Goal: Task Accomplishment & Management: Use online tool/utility

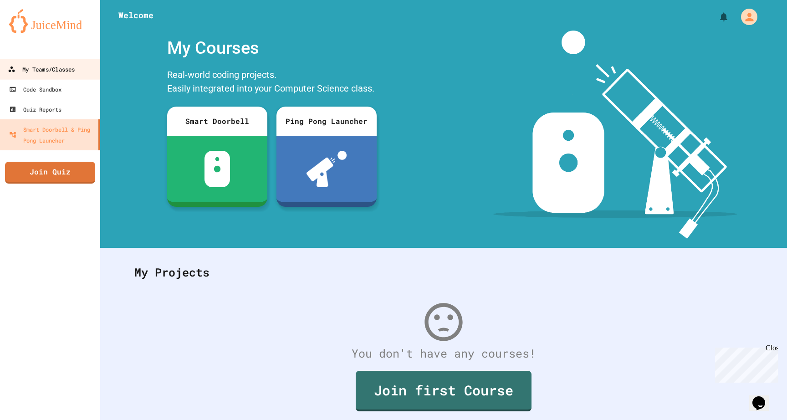
click at [49, 72] on div "My Teams/Classes" at bounding box center [41, 69] width 67 height 11
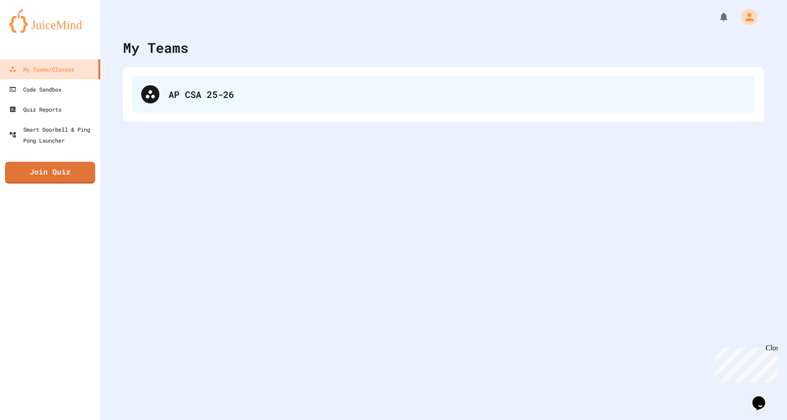
click at [320, 95] on div "AP CSA 25-26" at bounding box center [458, 94] width 578 height 14
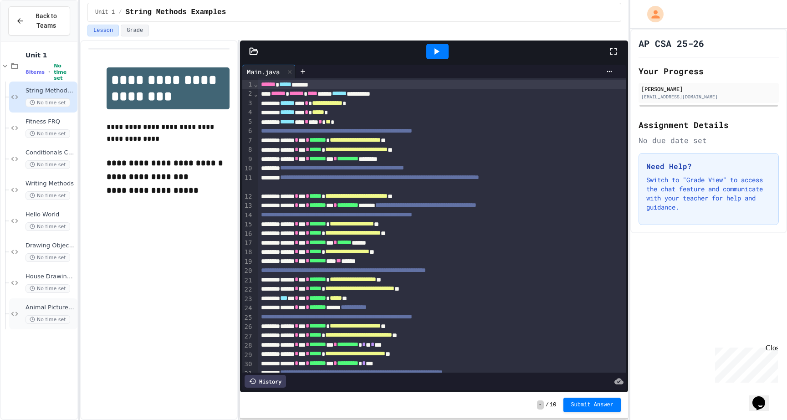
click at [49, 305] on span "Animal Picture Project" at bounding box center [51, 308] width 50 height 8
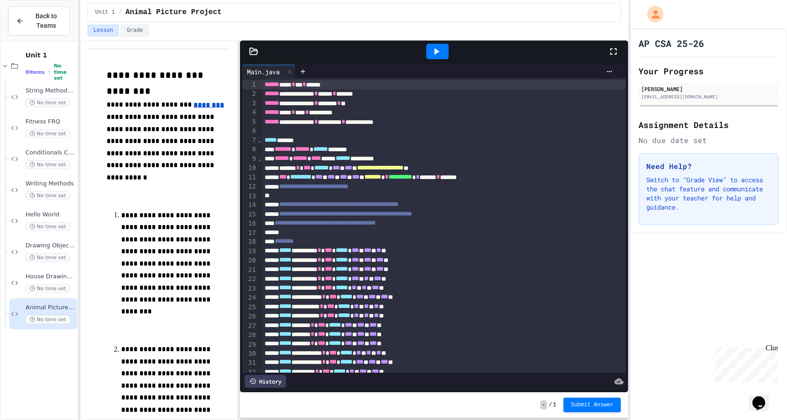
click at [435, 54] on icon at bounding box center [437, 51] width 5 height 6
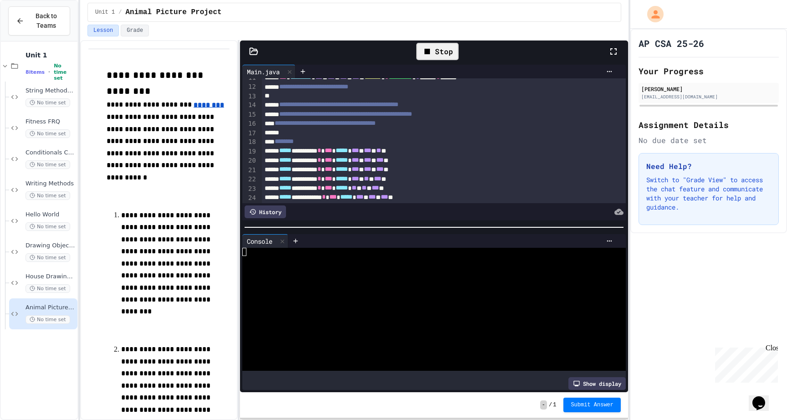
scroll to position [110, 0]
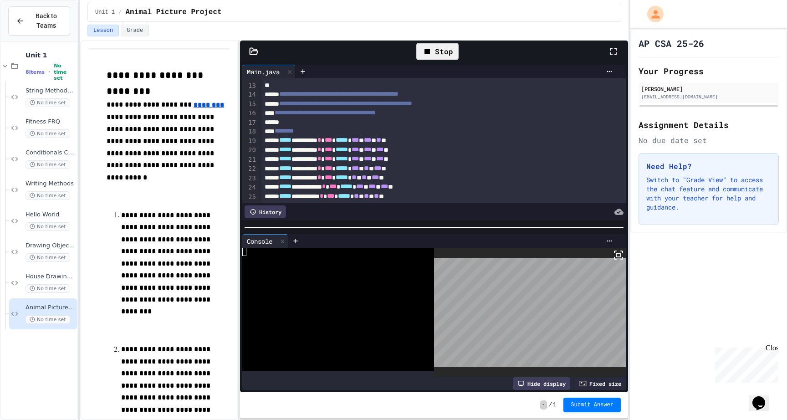
click at [616, 256] on rect at bounding box center [618, 255] width 5 height 4
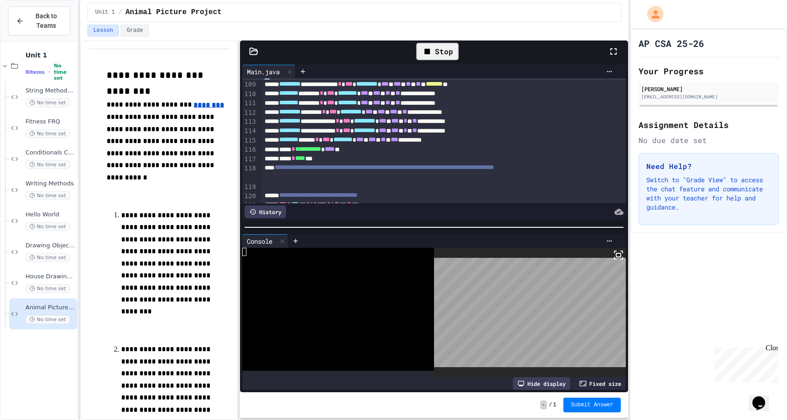
scroll to position [1002, 0]
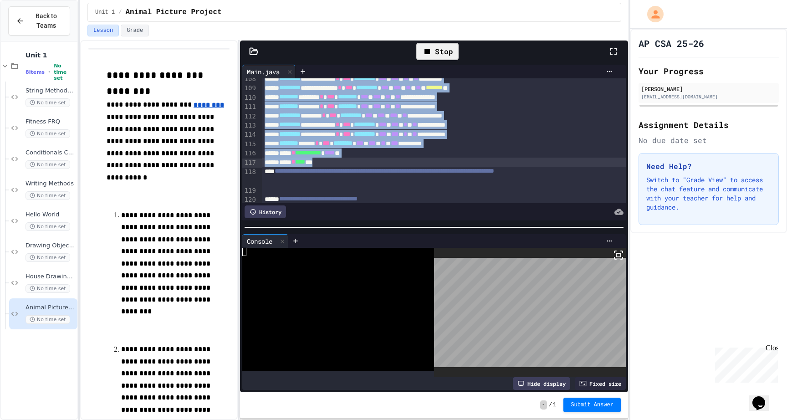
drag, startPoint x: 262, startPoint y: 130, endPoint x: 352, endPoint y: 164, distance: 95.3
copy div "**********"
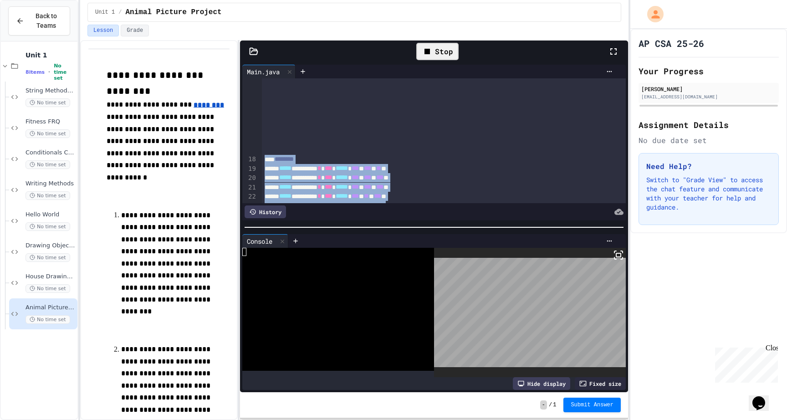
scroll to position [0, 0]
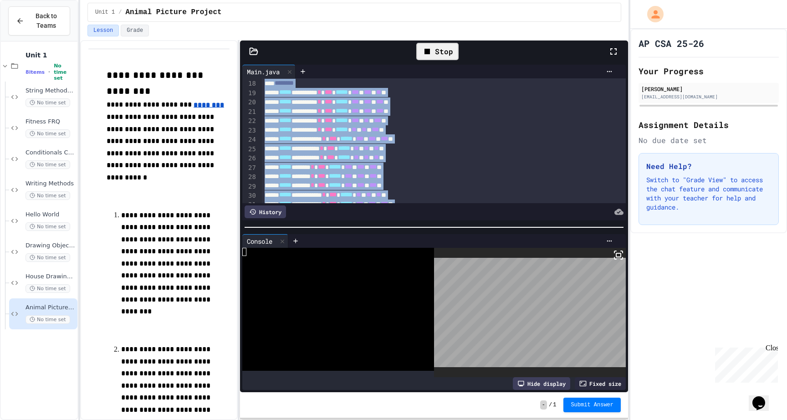
click at [313, 113] on div "***** ********* * *** ***** * *** * *** * *** **" at bounding box center [444, 111] width 364 height 9
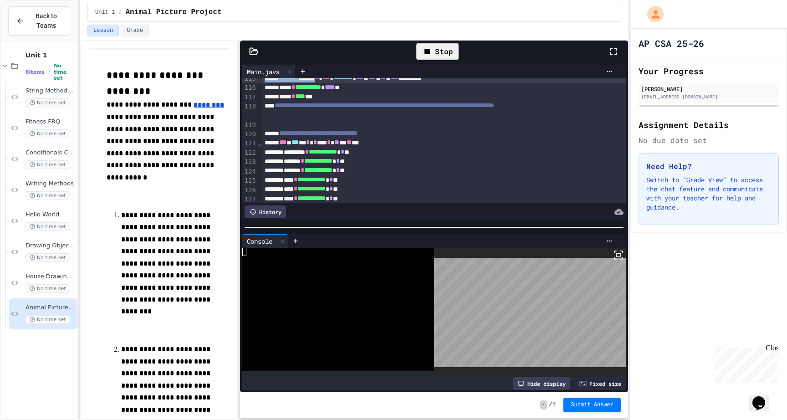
scroll to position [1060, 0]
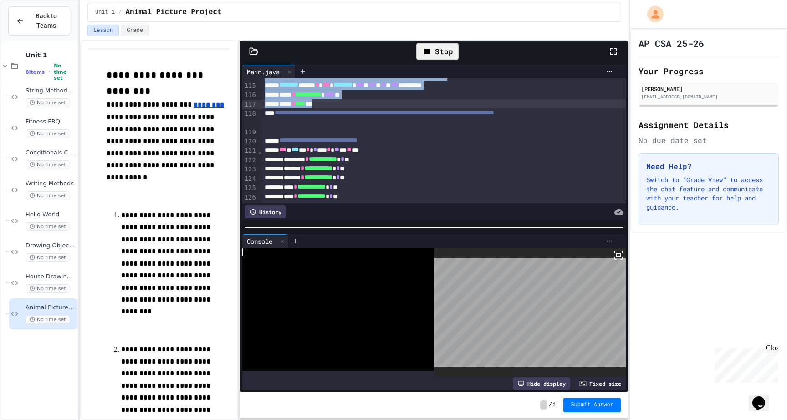
drag, startPoint x: 264, startPoint y: 109, endPoint x: 455, endPoint y: 108, distance: 191.3
copy div "**********"
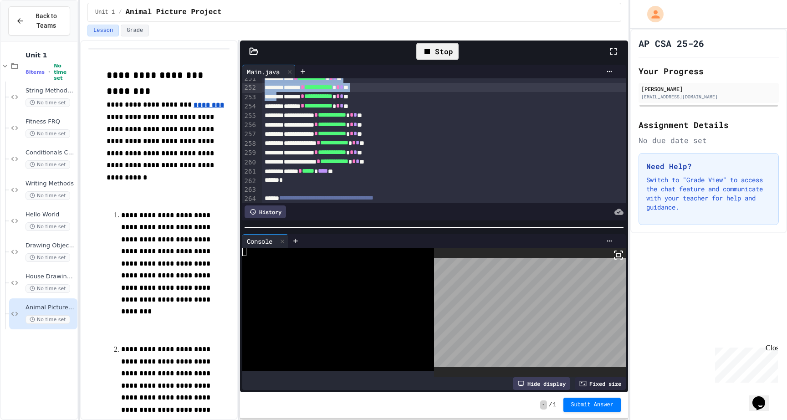
scroll to position [2340, 0]
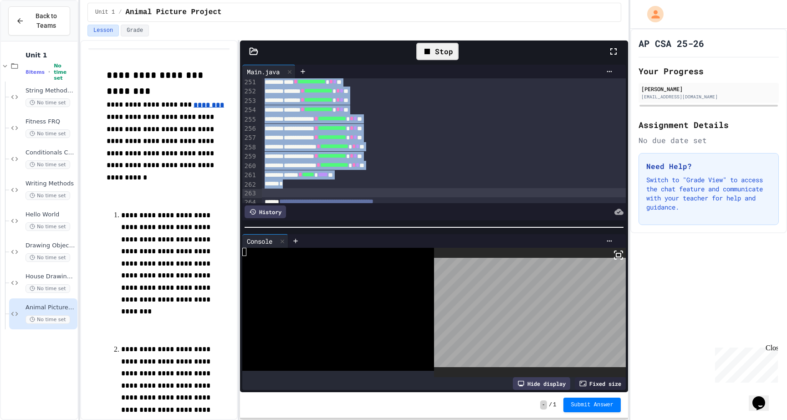
drag, startPoint x: 264, startPoint y: 113, endPoint x: 268, endPoint y: 197, distance: 83.9
copy div "**********"
click at [350, 142] on div "**********" at bounding box center [444, 137] width 364 height 9
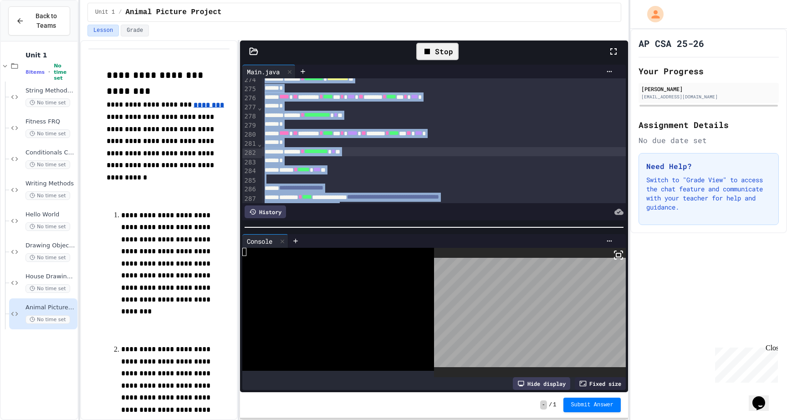
scroll to position [2597, 0]
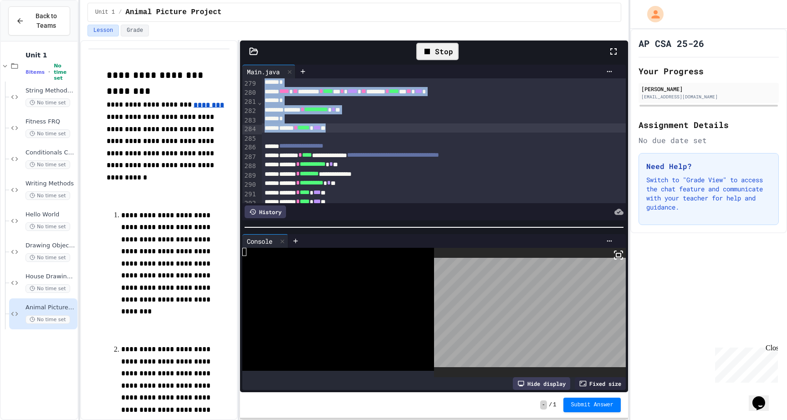
drag, startPoint x: 263, startPoint y: 97, endPoint x: 366, endPoint y: 130, distance: 107.8
copy div "**********"
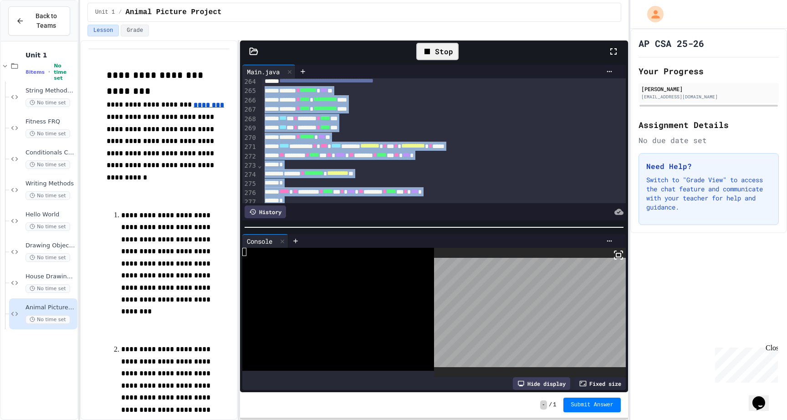
scroll to position [2454, 0]
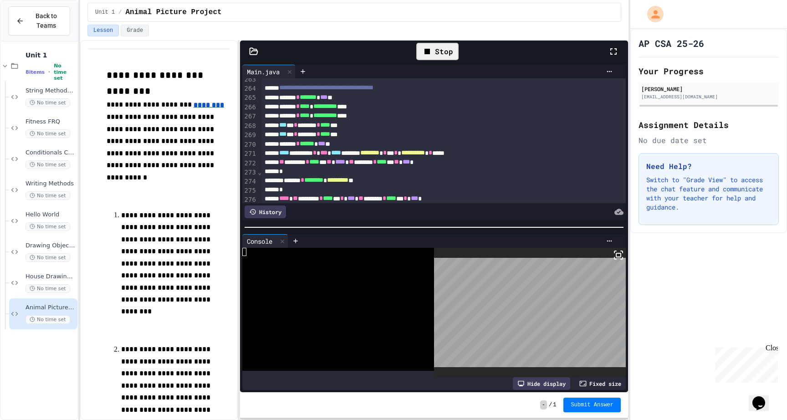
click at [314, 141] on span "******" at bounding box center [307, 143] width 15 height 6
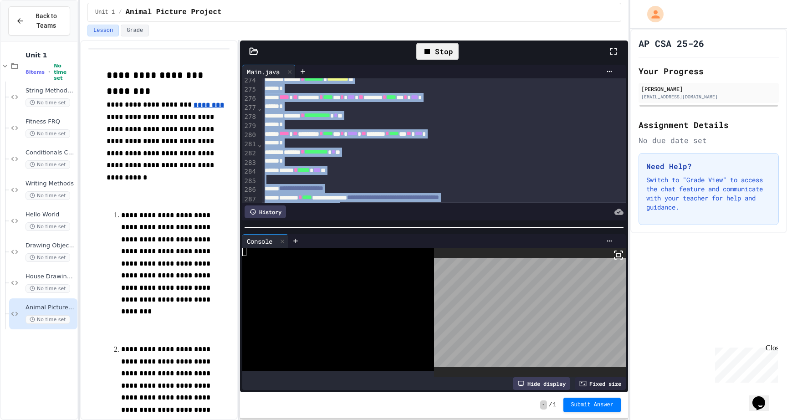
scroll to position [2600, 0]
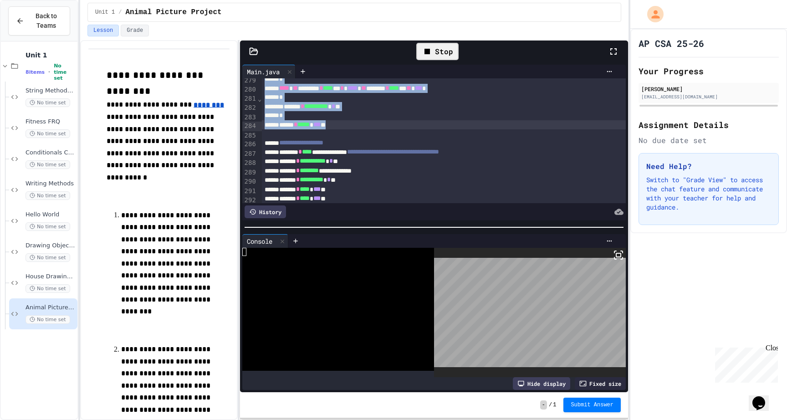
drag, startPoint x: 287, startPoint y: 89, endPoint x: 363, endPoint y: 128, distance: 85.4
copy div "**********"
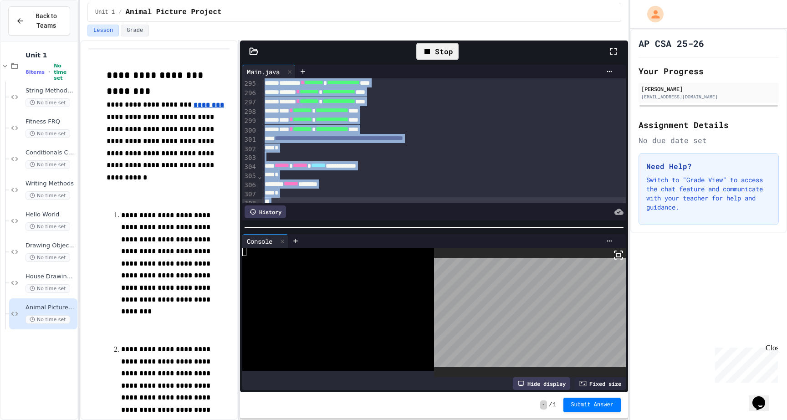
scroll to position [2761, 0]
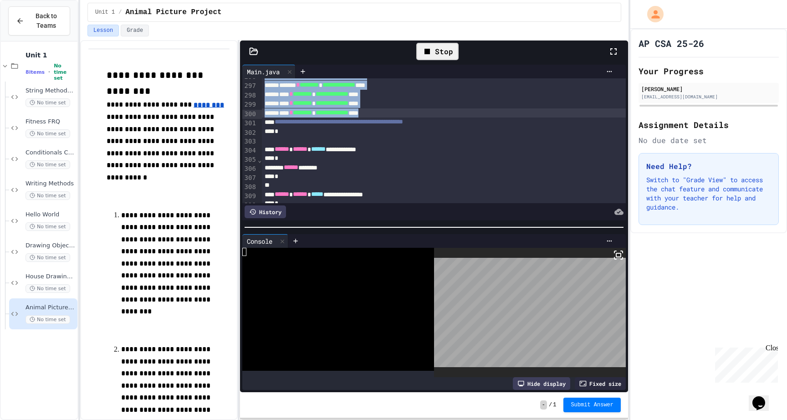
drag, startPoint x: 264, startPoint y: 98, endPoint x: 445, endPoint y: 115, distance: 181.6
copy div "**********"
click at [430, 56] on icon at bounding box center [427, 51] width 11 height 11
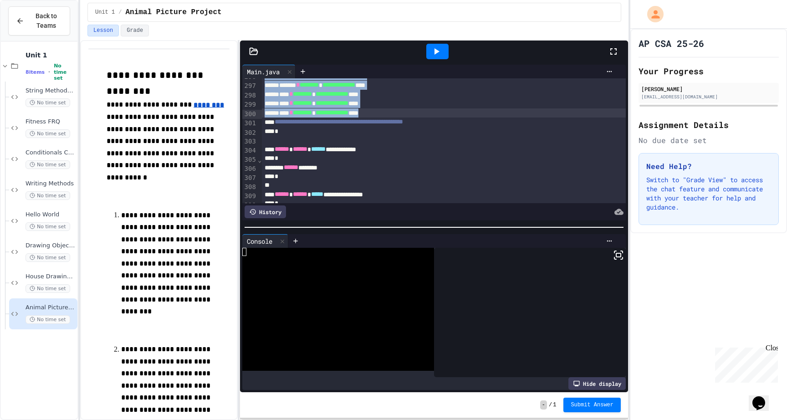
click at [438, 51] on icon at bounding box center [437, 51] width 5 height 6
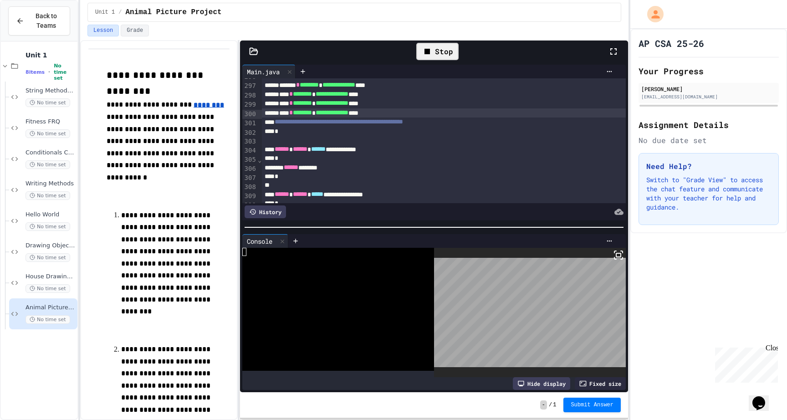
click at [620, 255] on icon at bounding box center [618, 255] width 11 height 11
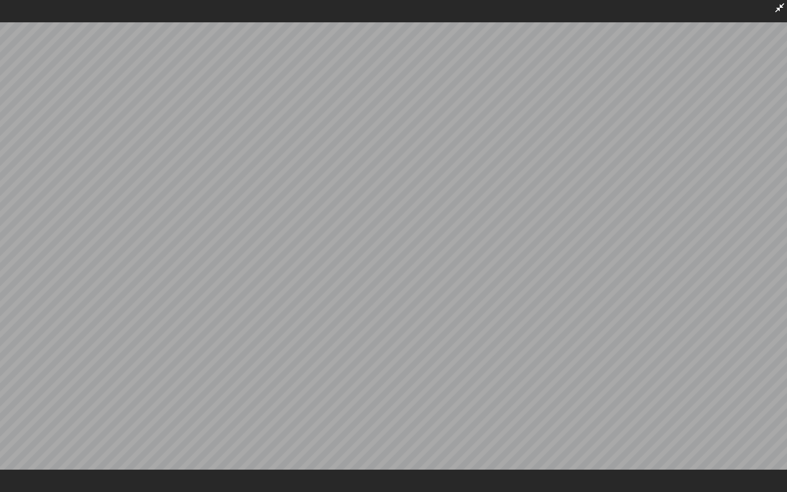
click at [777, 9] on icon at bounding box center [779, 7] width 11 height 11
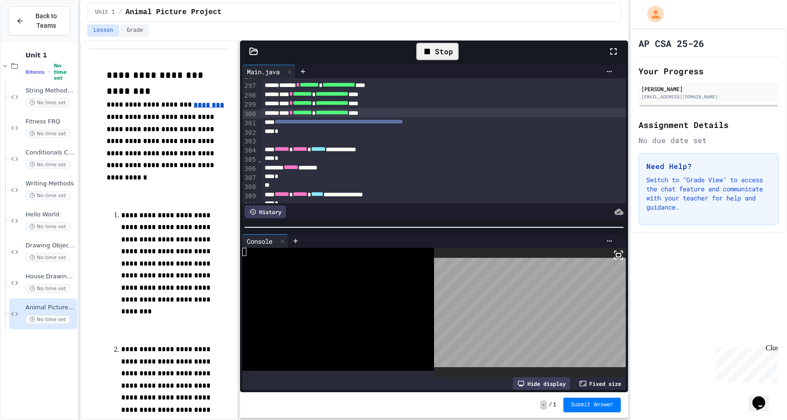
click at [435, 57] on div "Stop" at bounding box center [437, 51] width 42 height 17
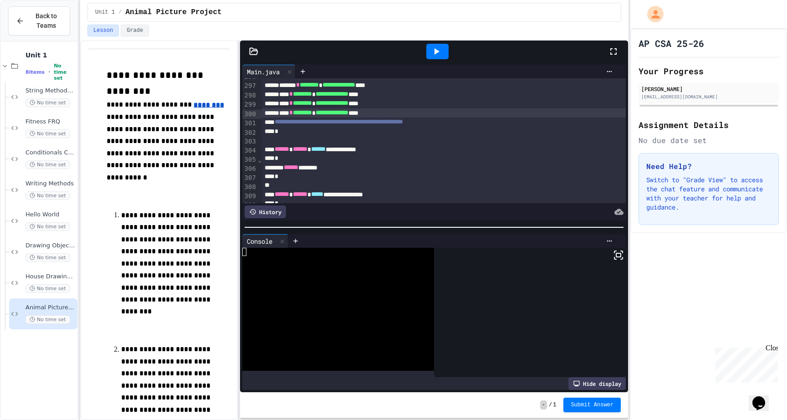
click at [436, 53] on icon at bounding box center [437, 51] width 5 height 6
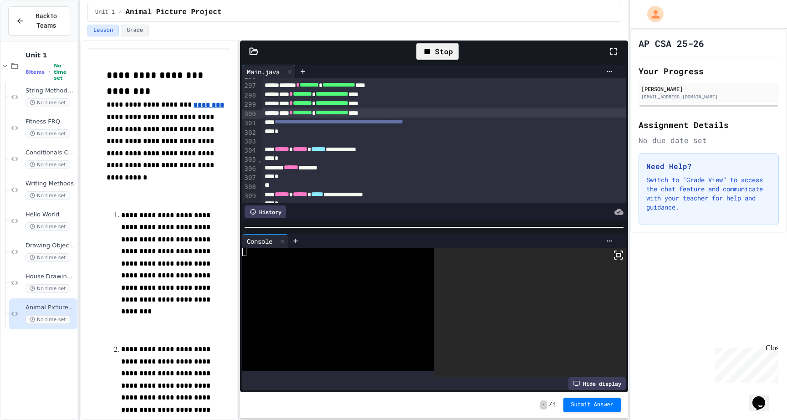
click at [620, 254] on icon at bounding box center [618, 255] width 11 height 11
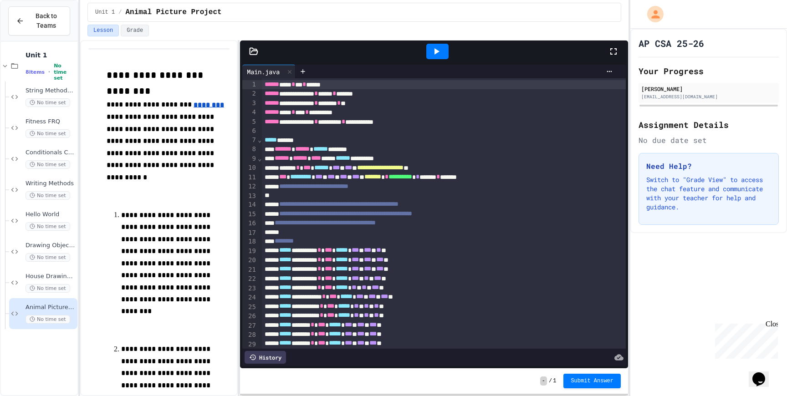
click at [438, 54] on icon at bounding box center [436, 51] width 11 height 11
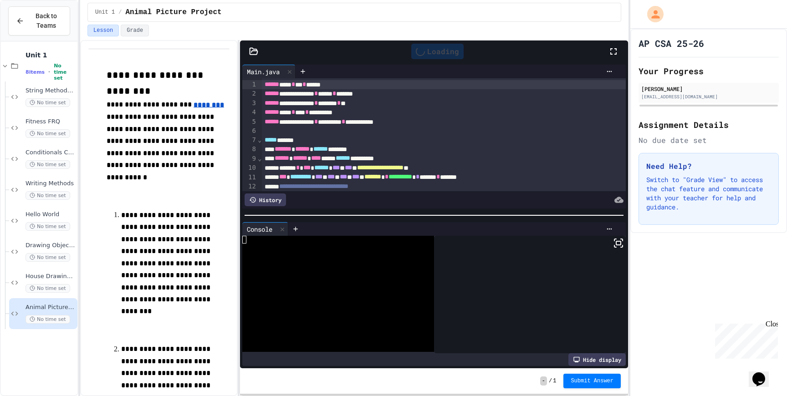
click at [597, 364] on div "Hide display" at bounding box center [597, 360] width 57 height 13
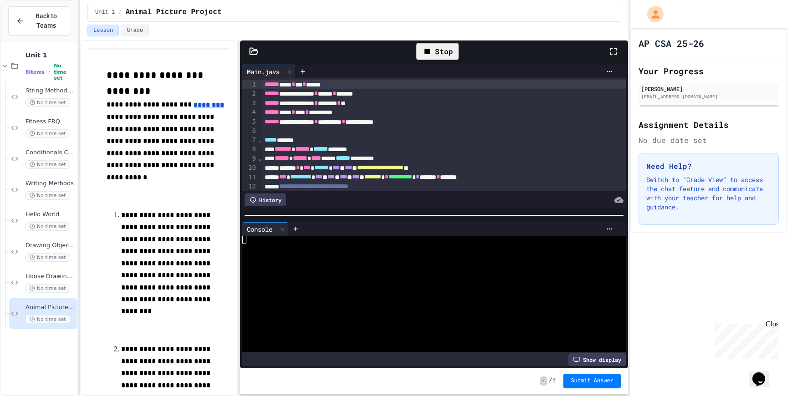
click at [599, 359] on div "Show display" at bounding box center [597, 360] width 57 height 13
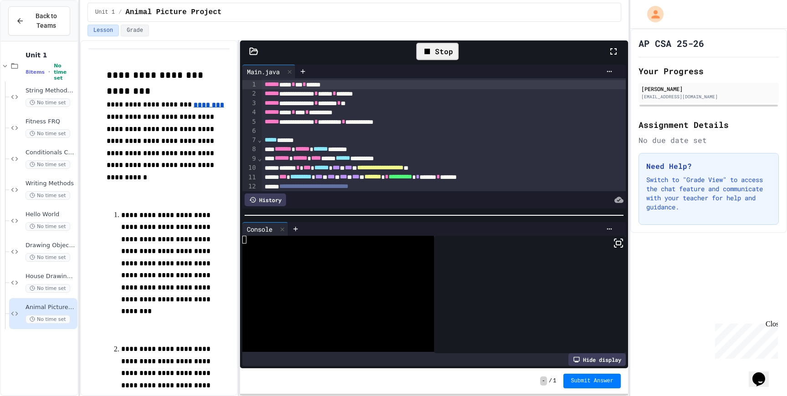
click at [618, 246] on icon at bounding box center [618, 243] width 11 height 11
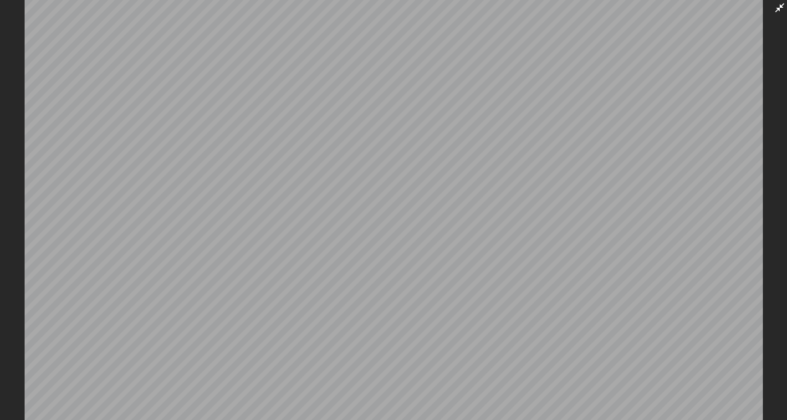
click at [779, 9] on icon at bounding box center [779, 7] width 9 height 9
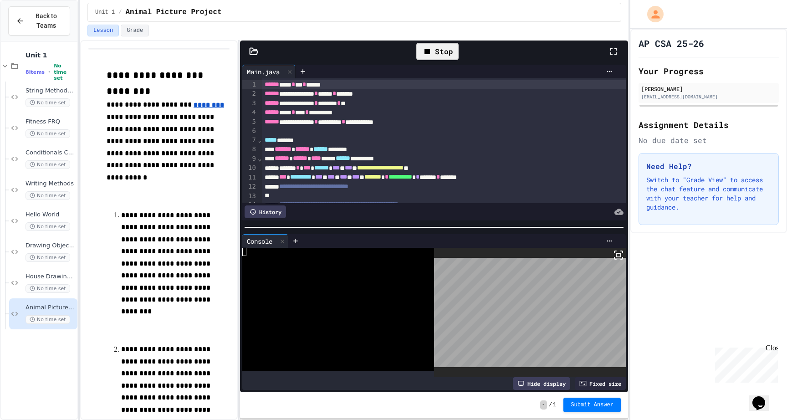
click at [444, 55] on div "Stop" at bounding box center [437, 51] width 42 height 17
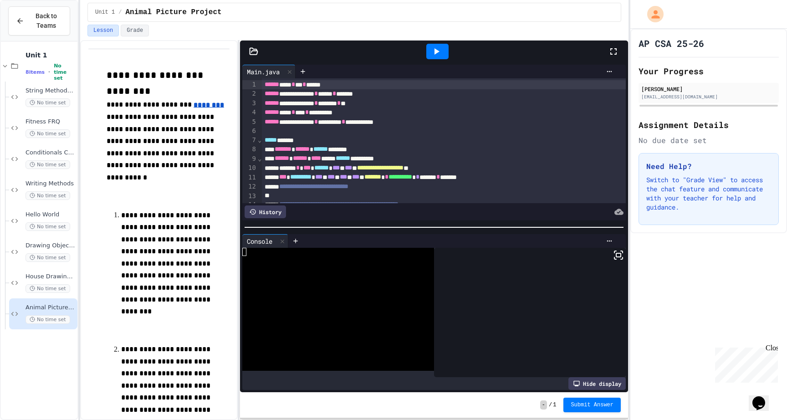
click at [616, 251] on icon at bounding box center [618, 255] width 11 height 11
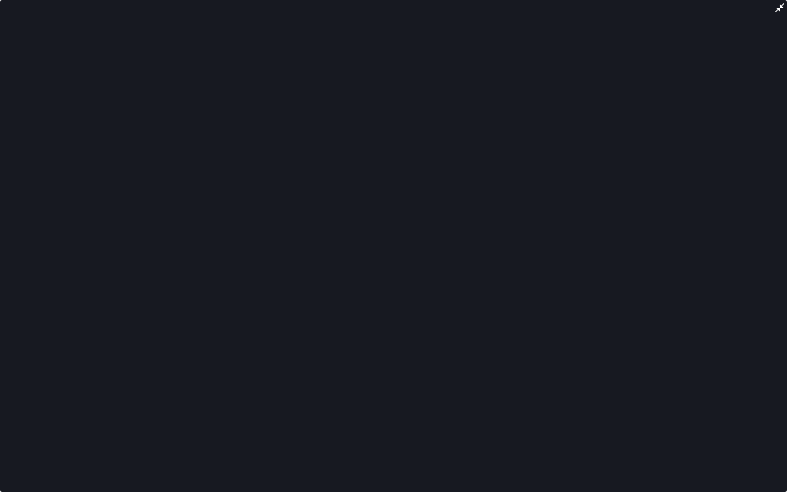
click at [777, 10] on icon at bounding box center [779, 7] width 9 height 9
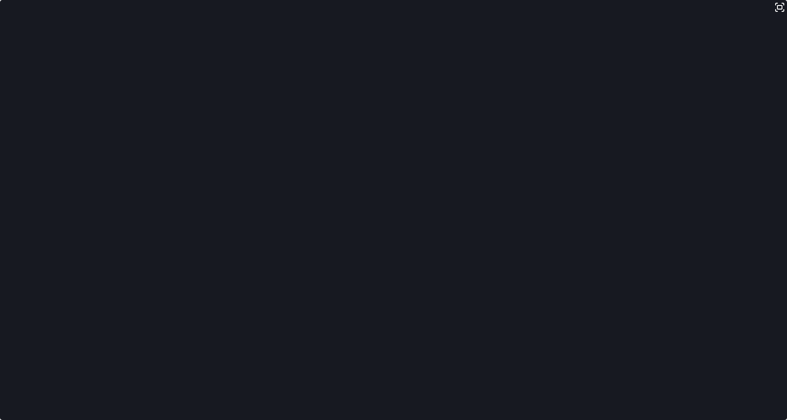
click at [492, 48] on div "**********" at bounding box center [434, 217] width 388 height 352
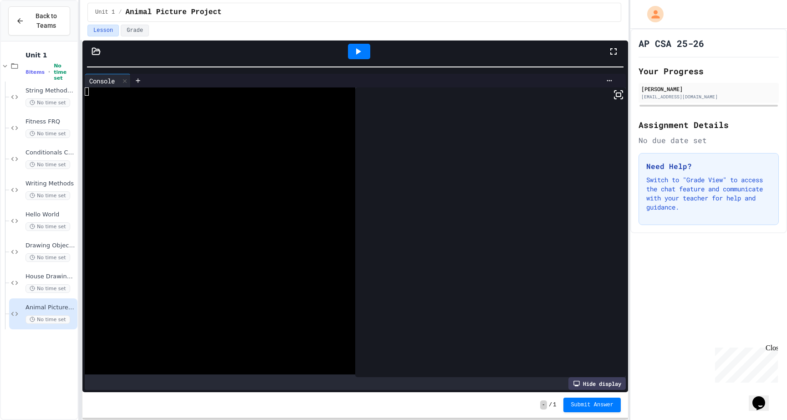
click at [11, 157] on div "**********" at bounding box center [393, 210] width 787 height 420
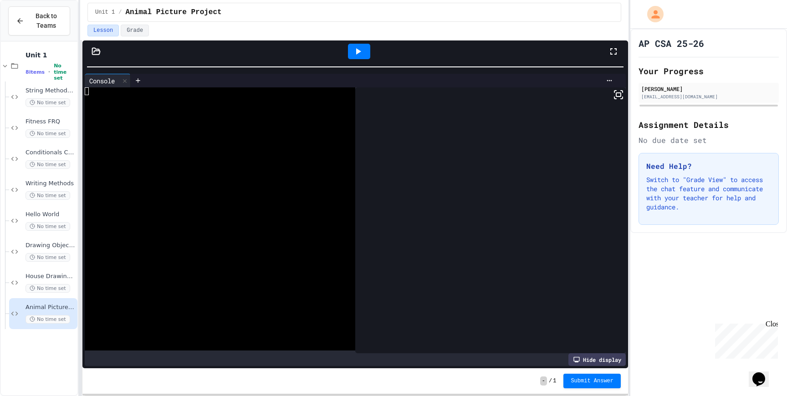
click at [359, 46] on div at bounding box center [359, 51] width 22 height 15
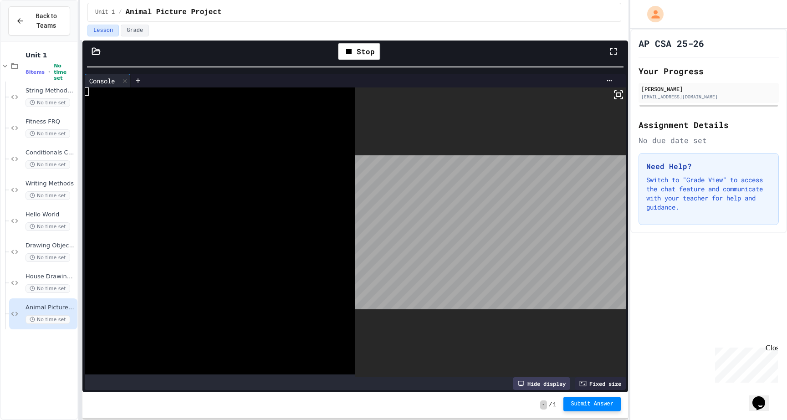
click at [585, 400] on button "Submit Answer" at bounding box center [592, 404] width 57 height 15
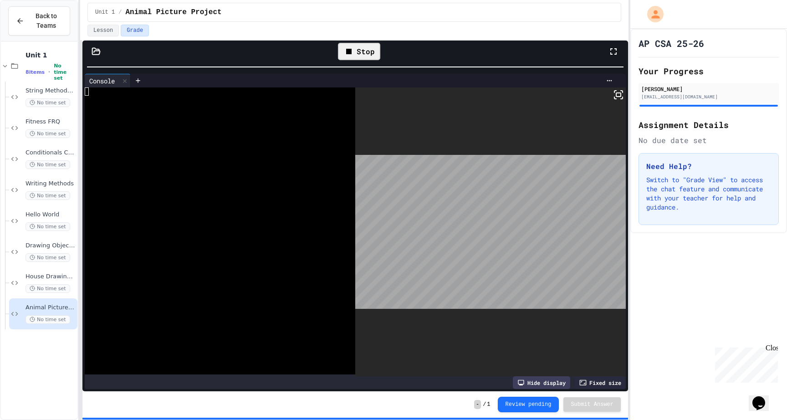
click at [353, 54] on icon at bounding box center [349, 51] width 11 height 11
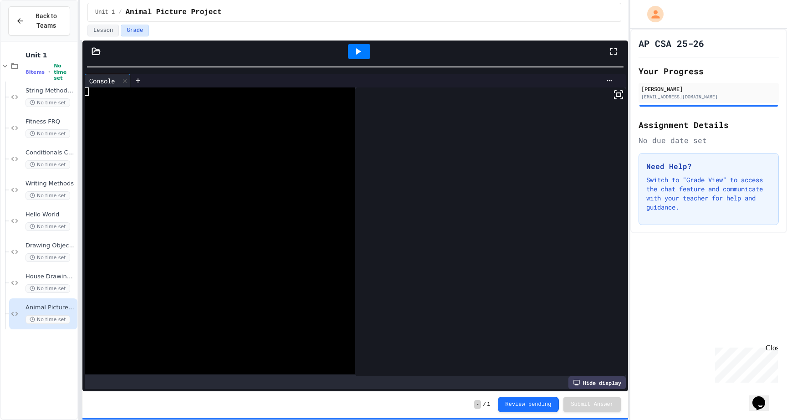
click at [359, 51] on icon at bounding box center [358, 51] width 5 height 6
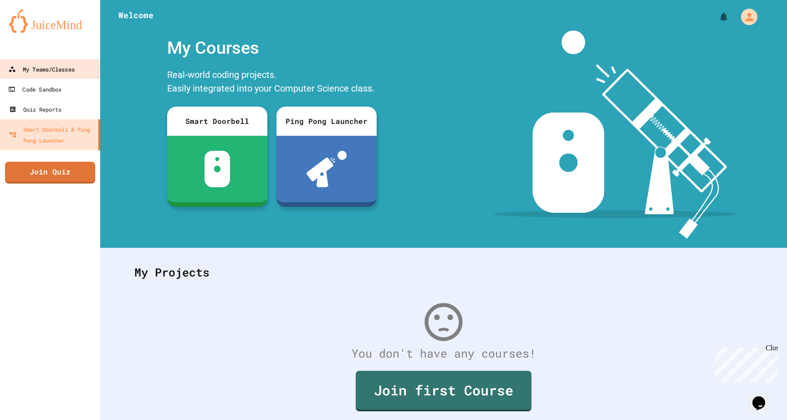
click at [65, 74] on div "My Teams/Classes" at bounding box center [42, 69] width 66 height 11
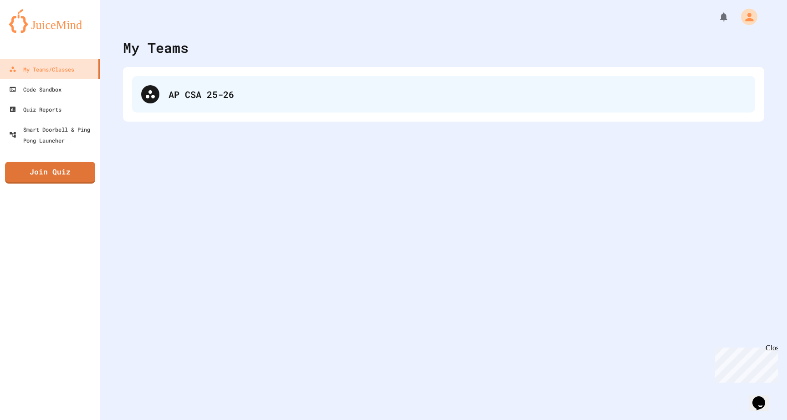
click at [170, 83] on div "AP CSA 25-26" at bounding box center [443, 94] width 623 height 36
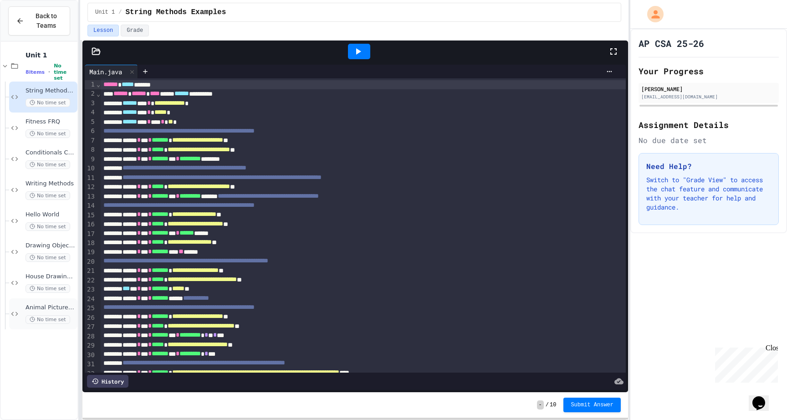
click at [44, 306] on span "Animal Picture Project" at bounding box center [51, 308] width 50 height 8
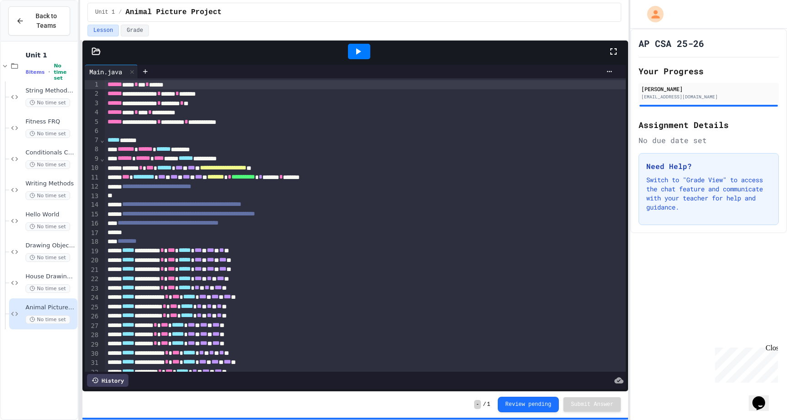
click at [365, 55] on div at bounding box center [359, 51] width 22 height 15
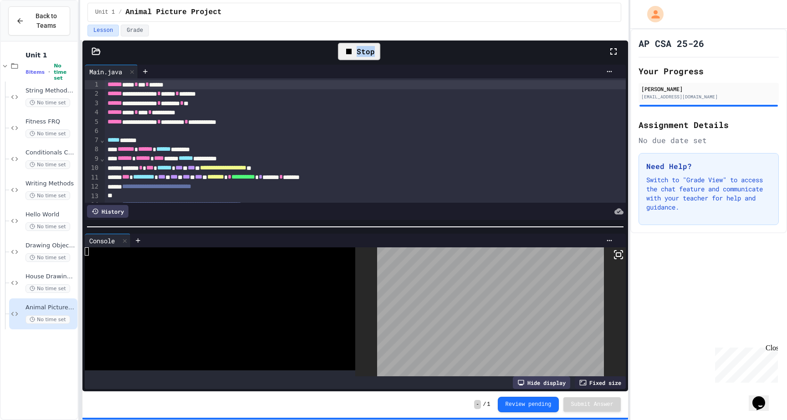
click at [374, 47] on div "Stop" at bounding box center [359, 51] width 42 height 17
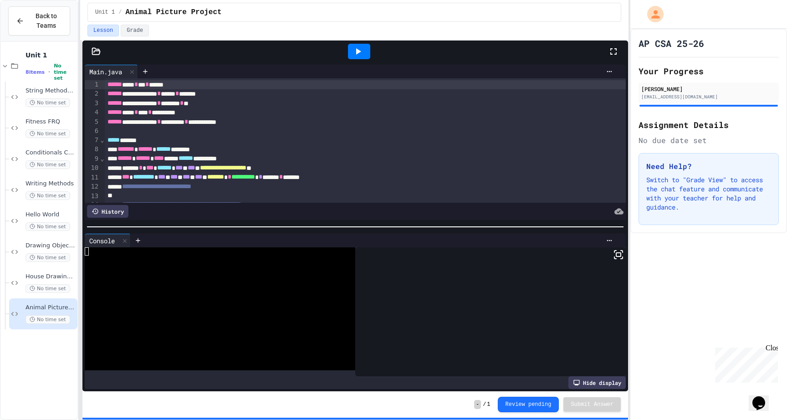
click at [361, 54] on icon at bounding box center [358, 51] width 11 height 11
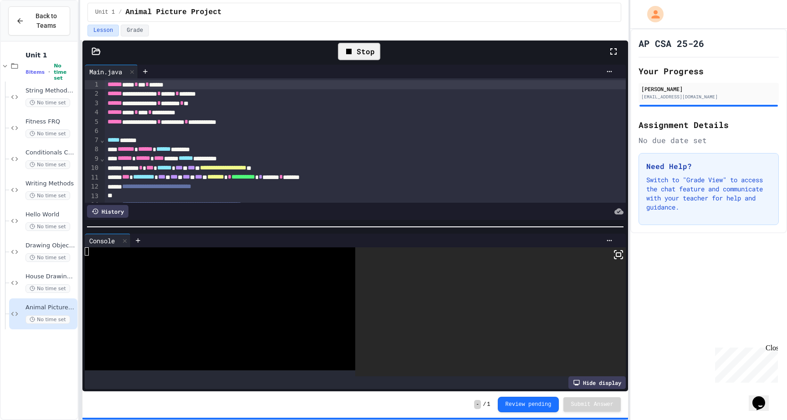
click at [617, 254] on icon at bounding box center [618, 254] width 11 height 11
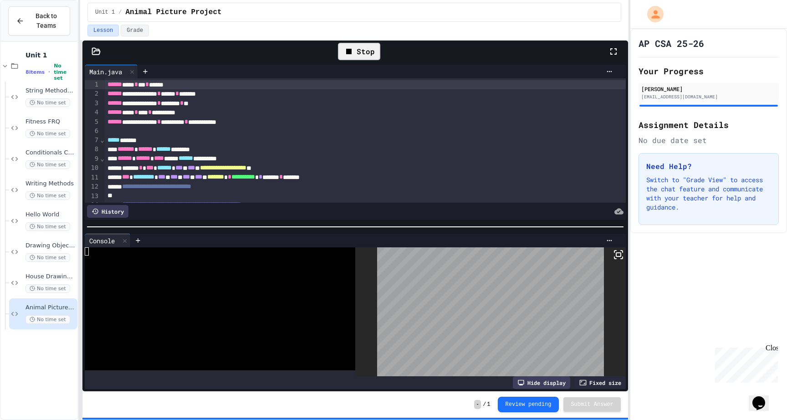
click at [369, 51] on div "Stop" at bounding box center [359, 51] width 42 height 17
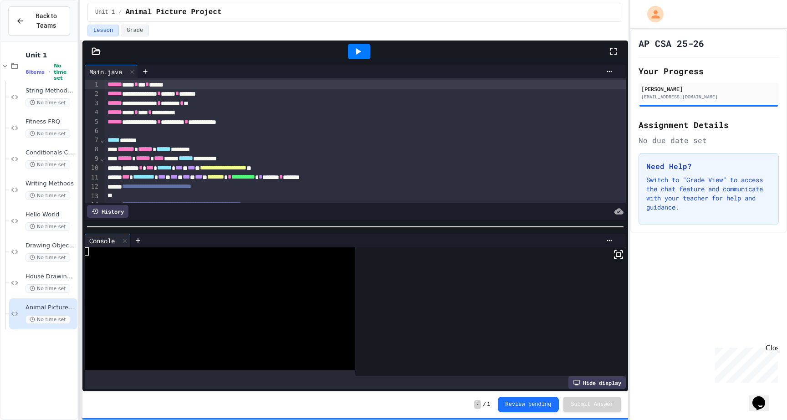
click at [356, 52] on icon at bounding box center [358, 51] width 11 height 11
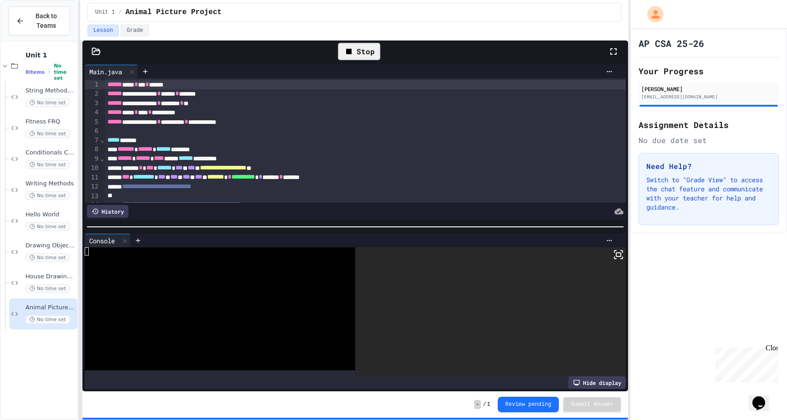
click at [612, 256] on div at bounding box center [490, 311] width 271 height 129
click at [617, 256] on icon at bounding box center [618, 254] width 11 height 11
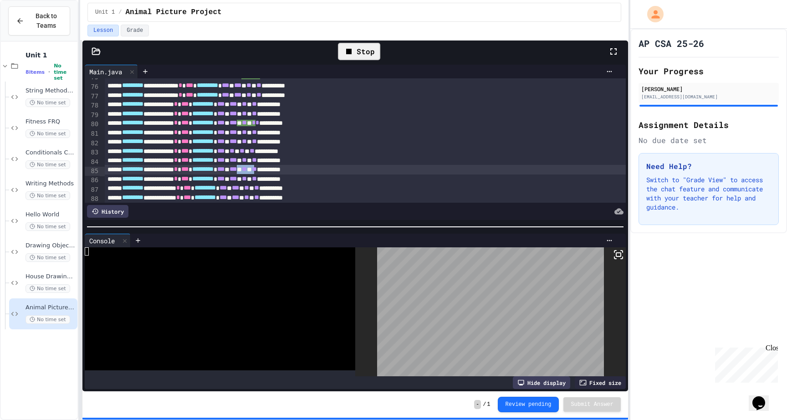
scroll to position [696, 0]
drag, startPoint x: 335, startPoint y: 168, endPoint x: 297, endPoint y: 168, distance: 38.3
click at [297, 168] on div "**********" at bounding box center [365, 168] width 521 height 9
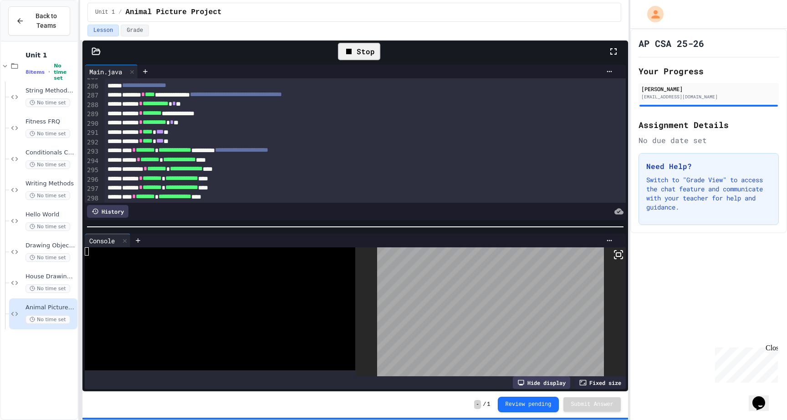
scroll to position [2651, 0]
